Goal: Browse casually: Explore the website without a specific task or goal

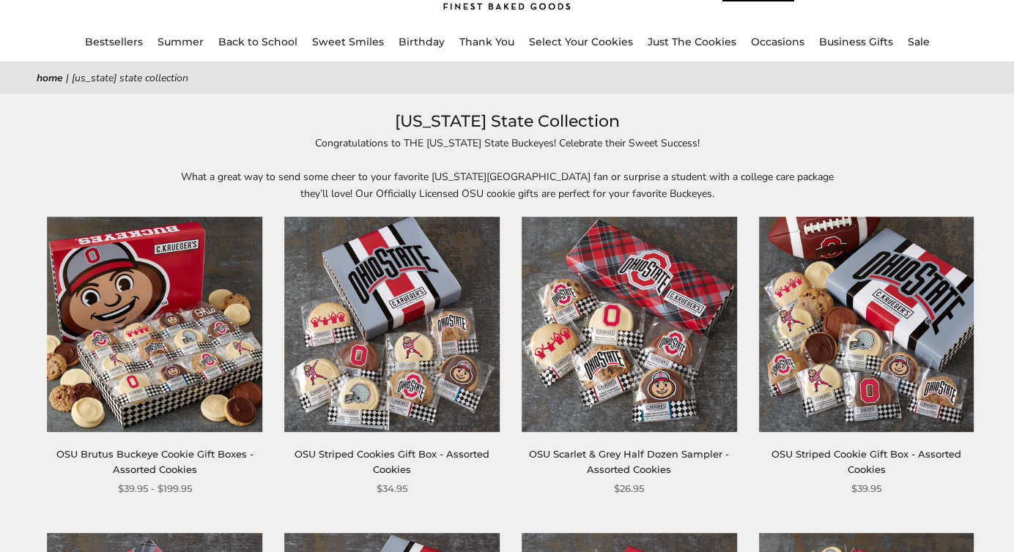
scroll to position [115, 0]
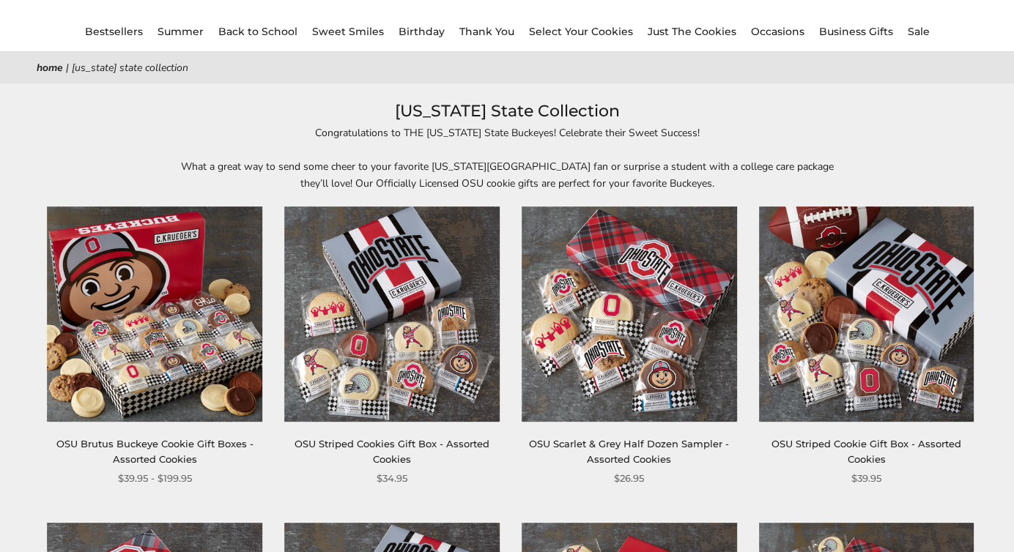
click at [104, 294] on img at bounding box center [155, 314] width 215 height 215
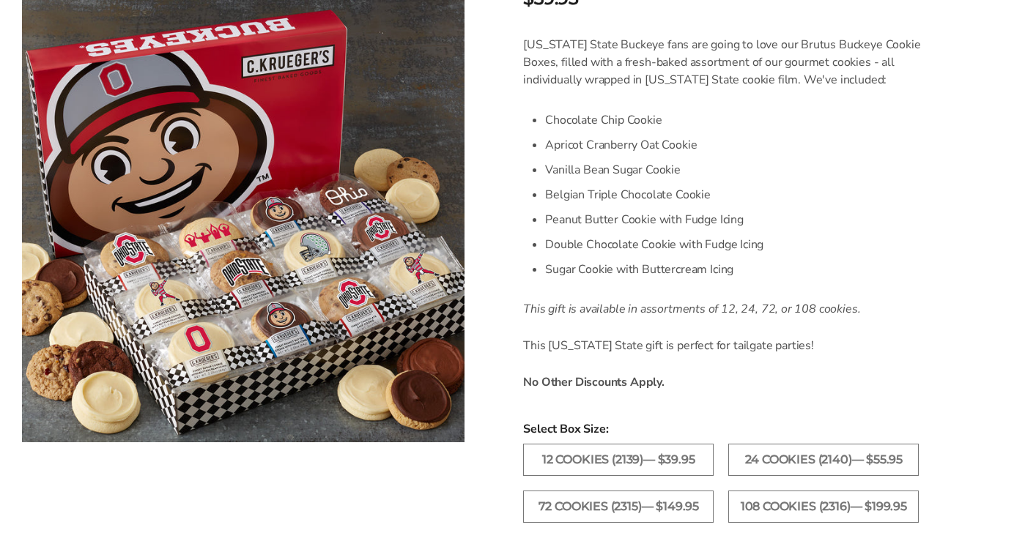
scroll to position [390, 0]
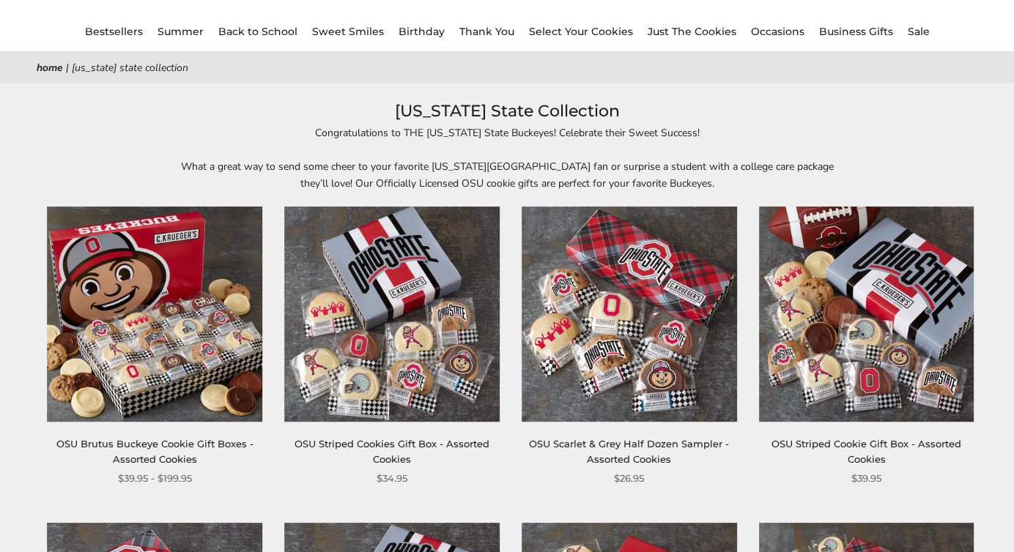
click at [366, 298] on img at bounding box center [391, 314] width 215 height 215
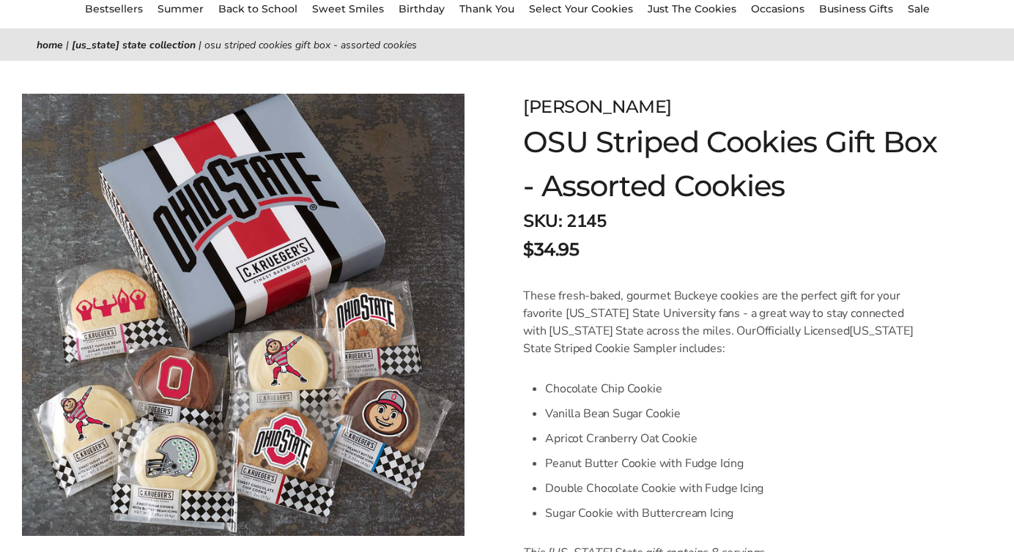
scroll to position [138, 0]
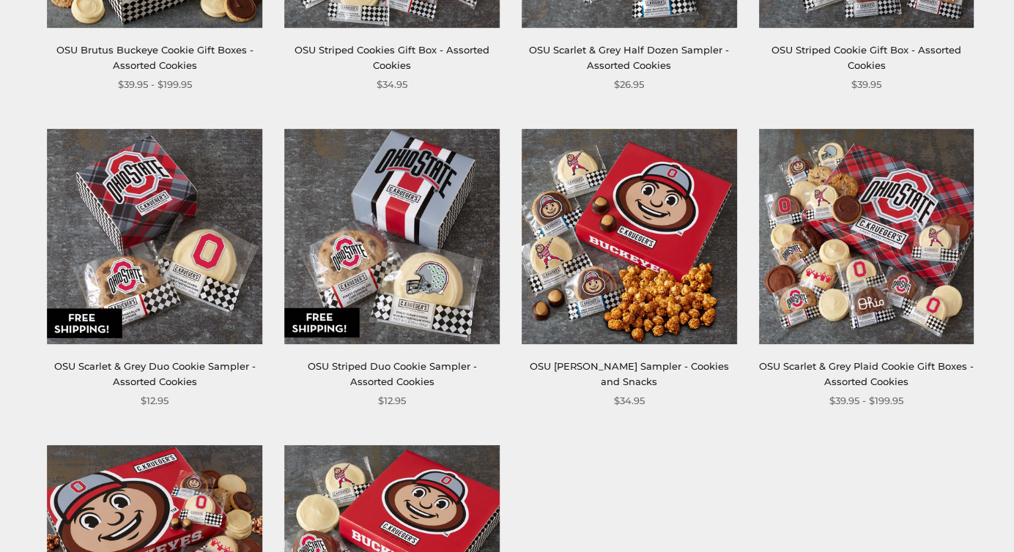
scroll to position [555, 0]
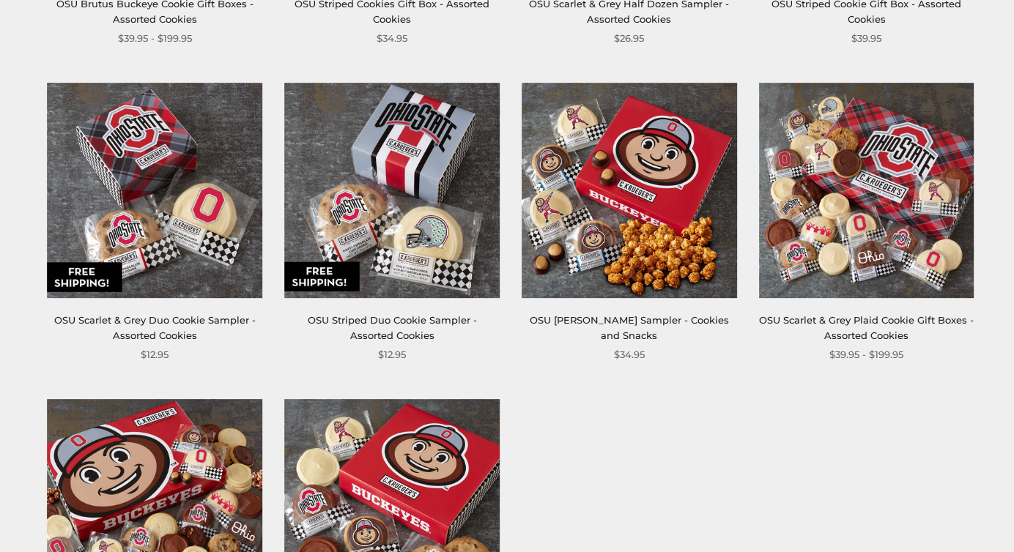
click at [821, 211] on img at bounding box center [866, 190] width 215 height 215
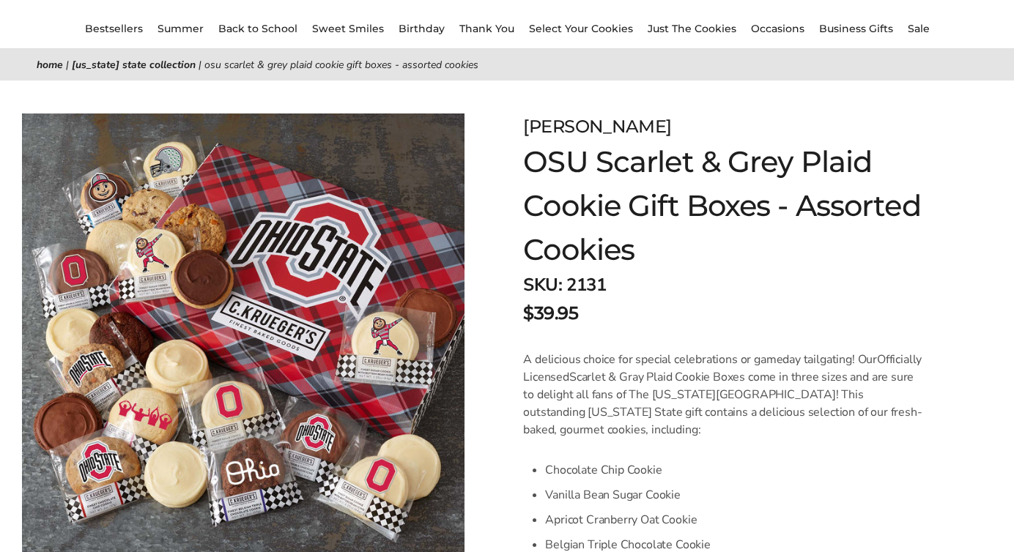
scroll to position [119, 0]
